Goal: Information Seeking & Learning: Learn about a topic

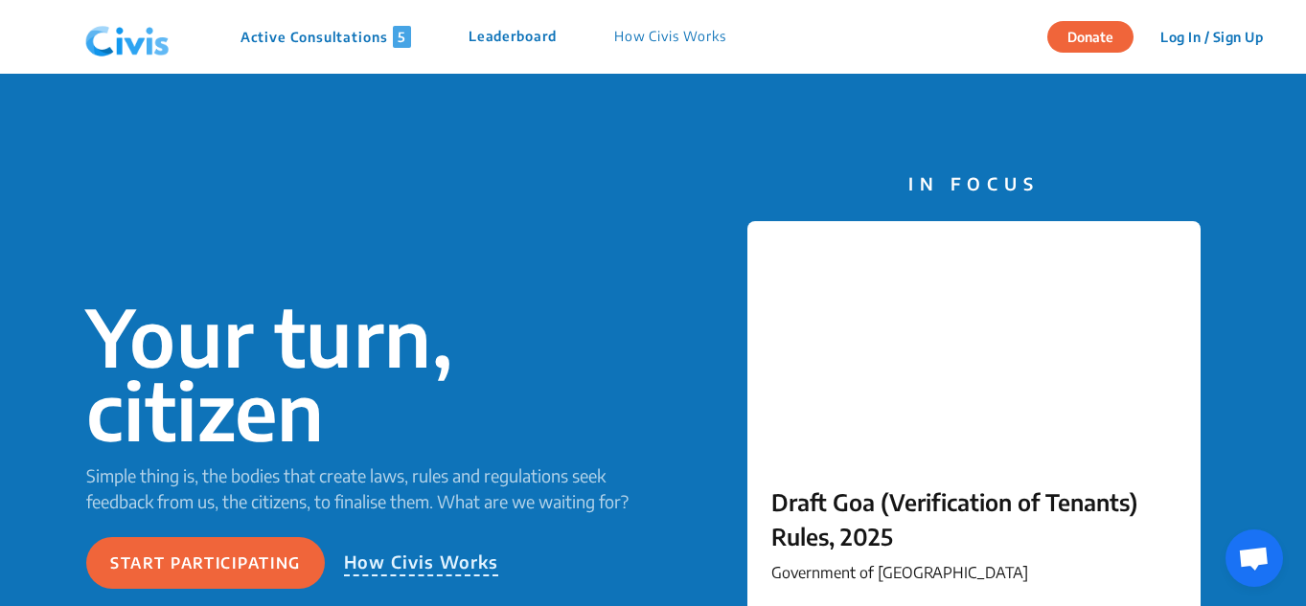
drag, startPoint x: 297, startPoint y: 38, endPoint x: 292, endPoint y: 56, distance: 17.9
click at [297, 39] on p "Active Consultations 5" at bounding box center [325, 37] width 171 height 22
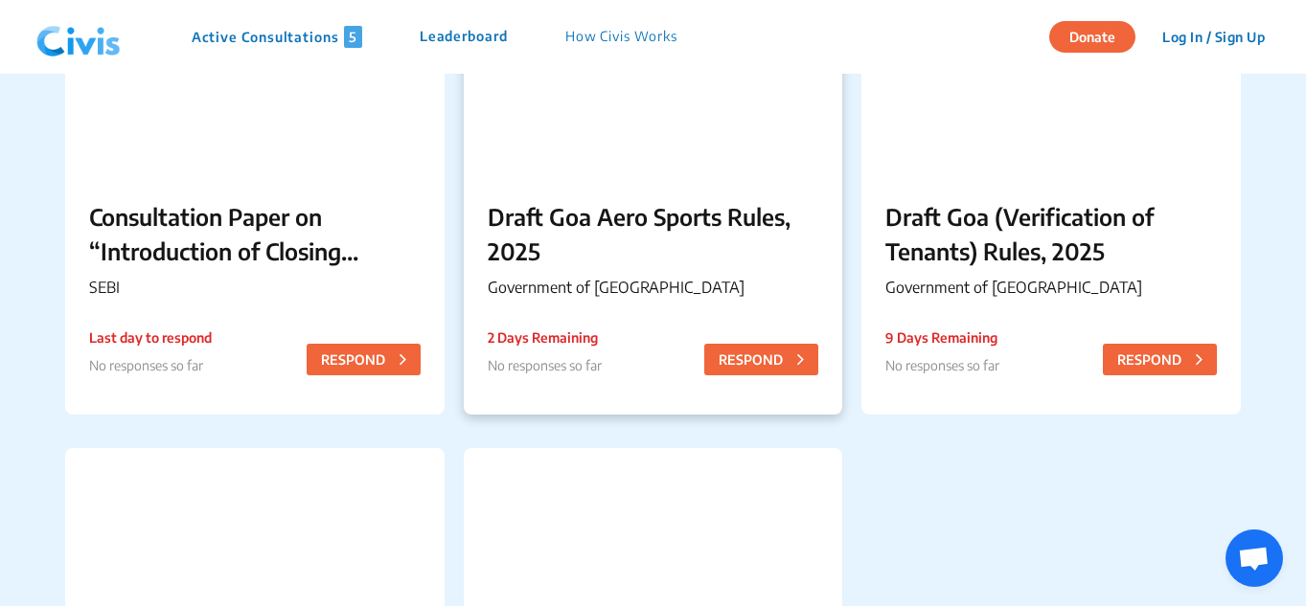
scroll to position [287, 0]
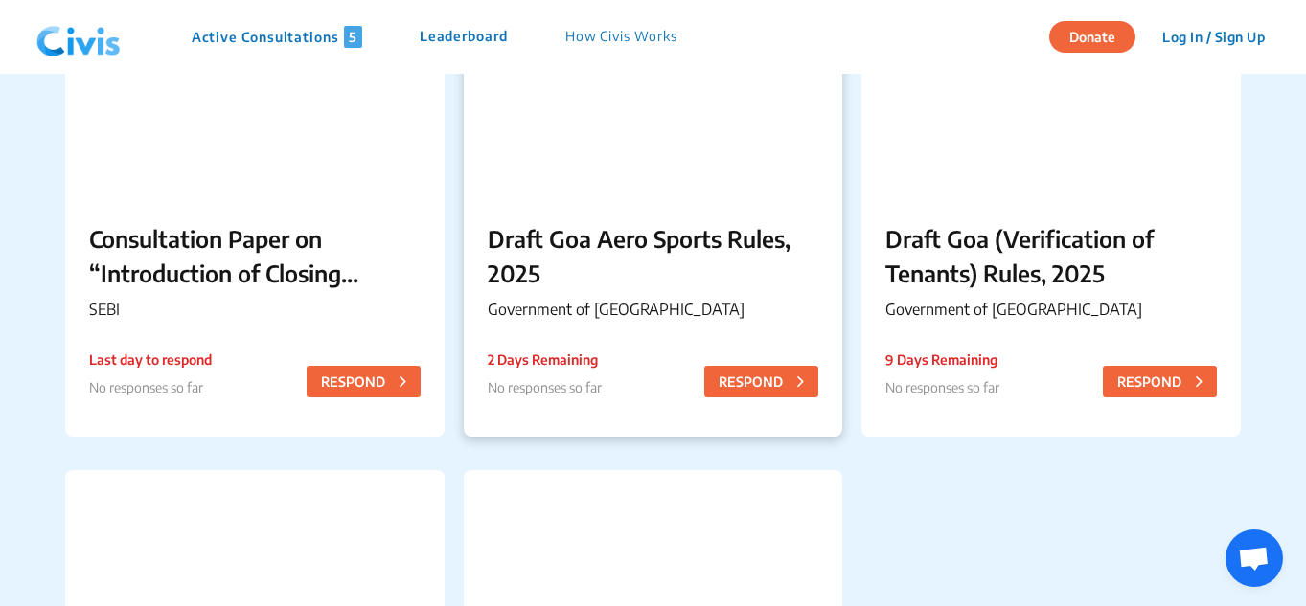
click at [530, 282] on p "Draft Goa Aero Sports Rules, 2025" at bounding box center [653, 255] width 331 height 69
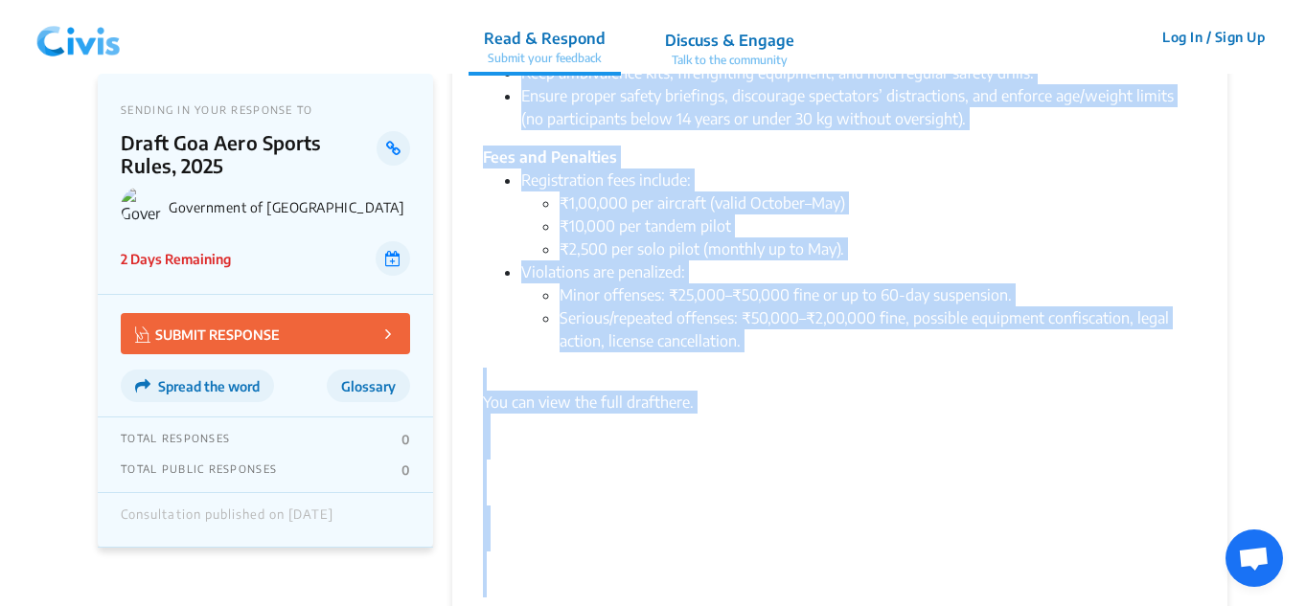
scroll to position [2733, 0]
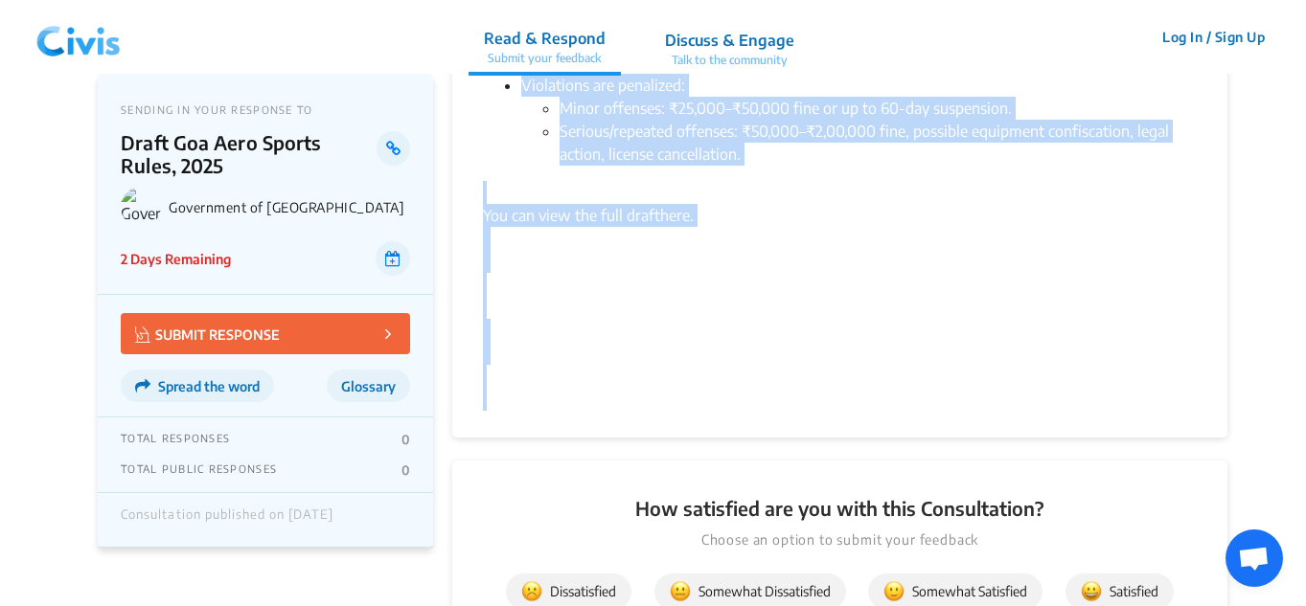
drag, startPoint x: 487, startPoint y: 171, endPoint x: 797, endPoint y: 194, distance: 311.2
copy div "Lor Ipsumdolor si Ame con adipisci eli Seddo Eiu Temp Incidi Utlab, 7798 etd ma…"
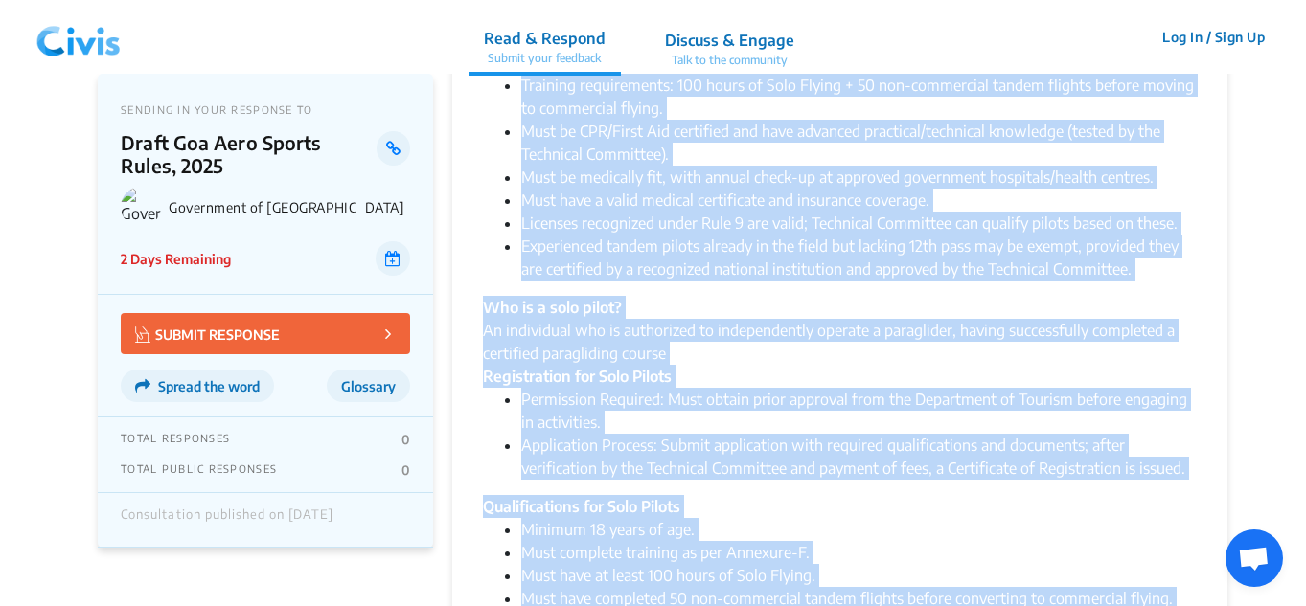
scroll to position [1114, 0]
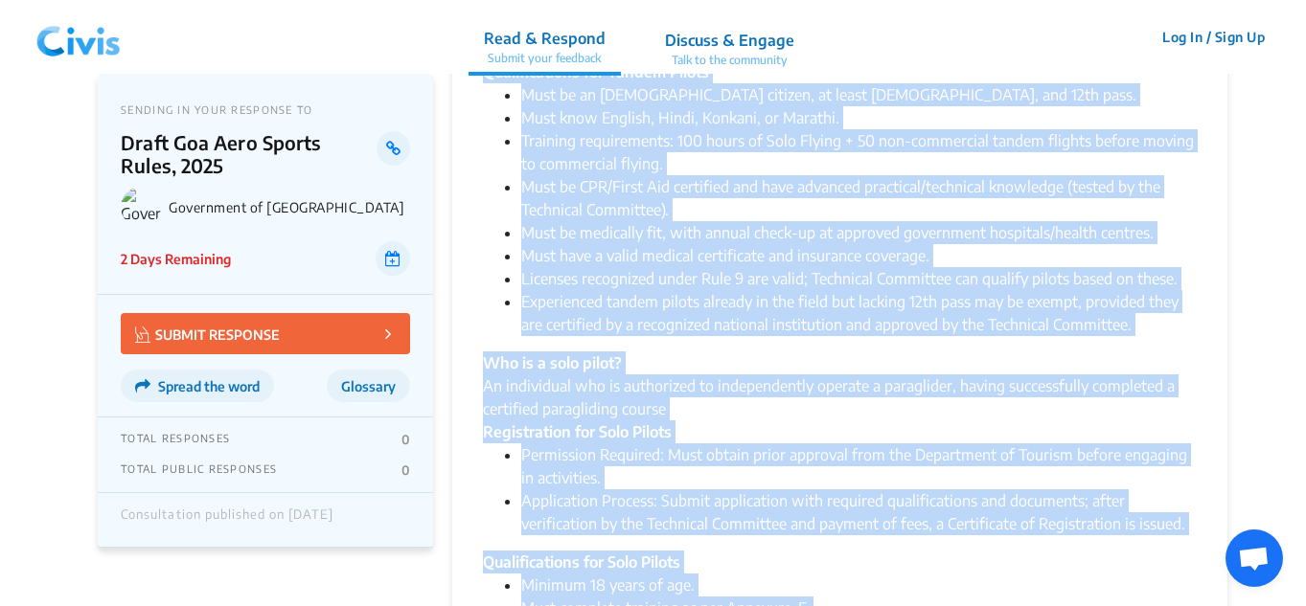
click at [702, 319] on div "The Government of Goa has released the Draft Goa Aero Sports Rules, 2025 and is…" at bounding box center [840, 539] width 714 height 2981
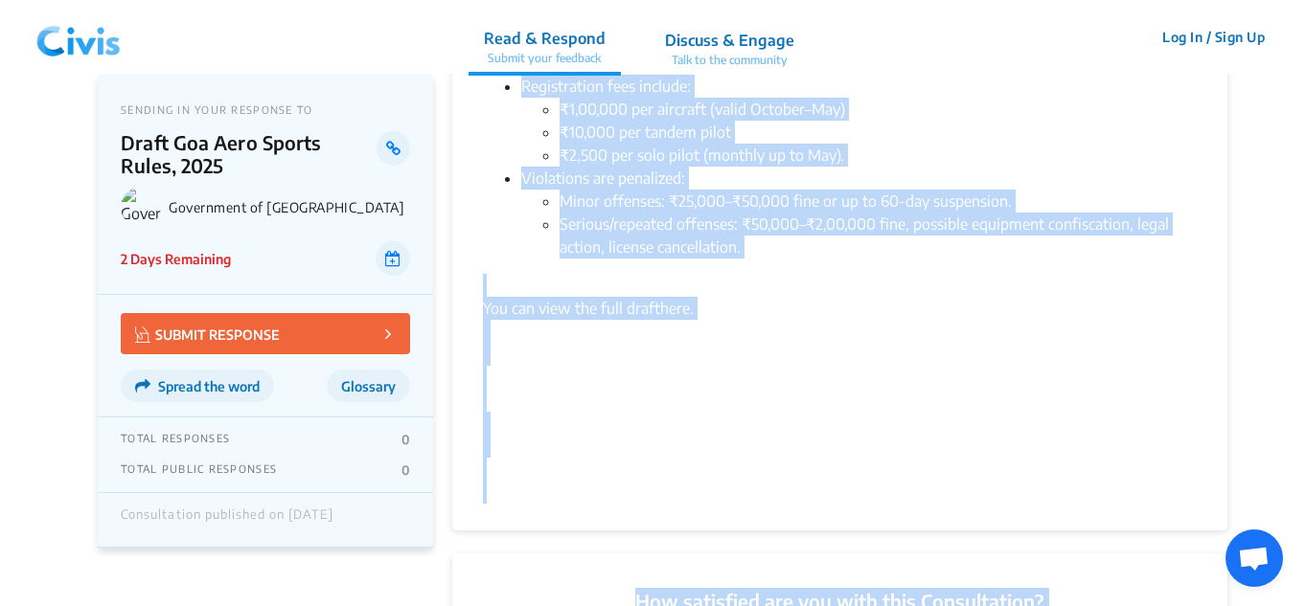
scroll to position [2747, 0]
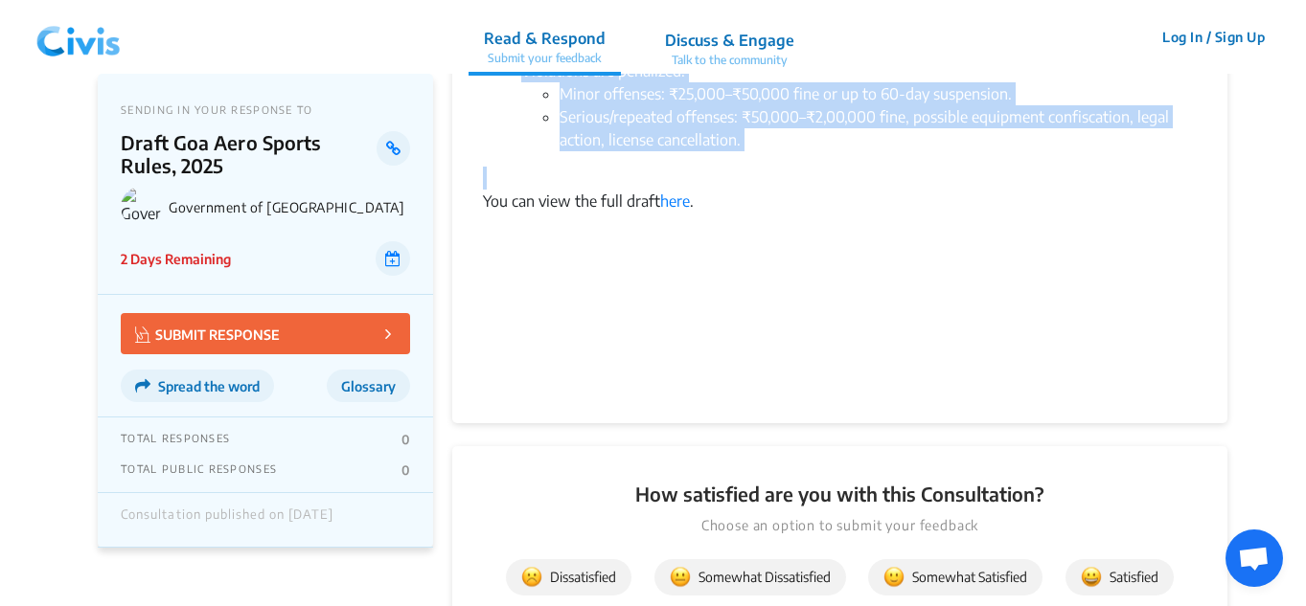
drag, startPoint x: 484, startPoint y: 357, endPoint x: 765, endPoint y: 140, distance: 355.8
copy div "Lor ipsumdol Sit am co adipisci? El sedd eiusmo temporin utlaboreet dolor mag a…"
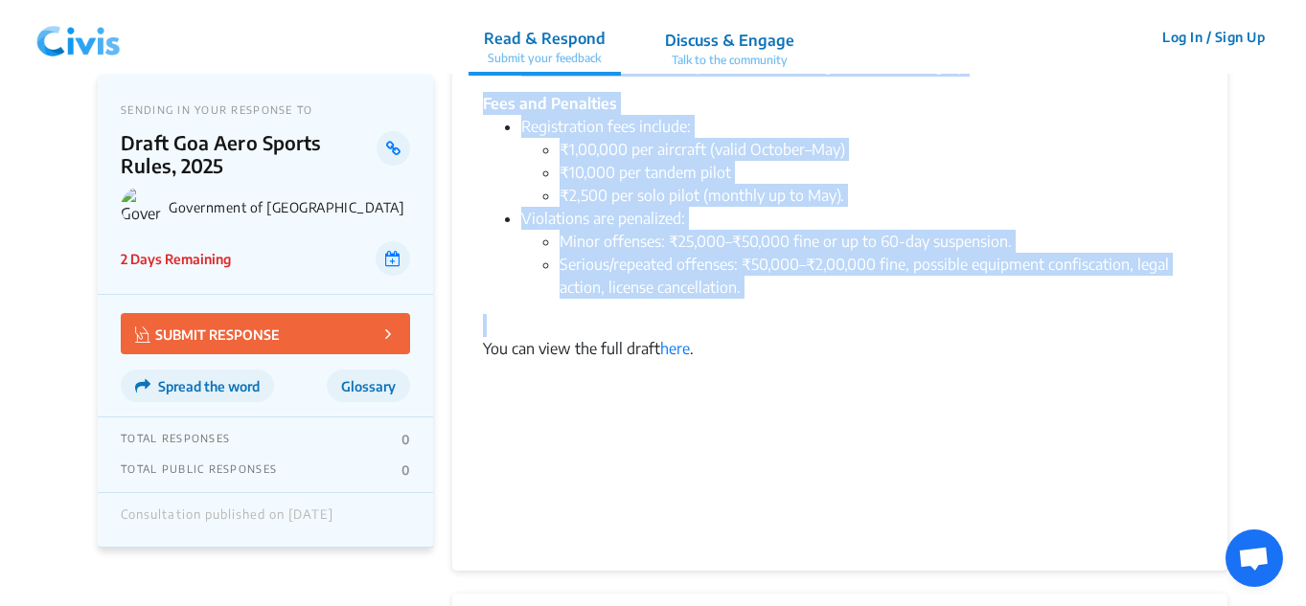
scroll to position [2556, 0]
